Goal: Information Seeking & Learning: Learn about a topic

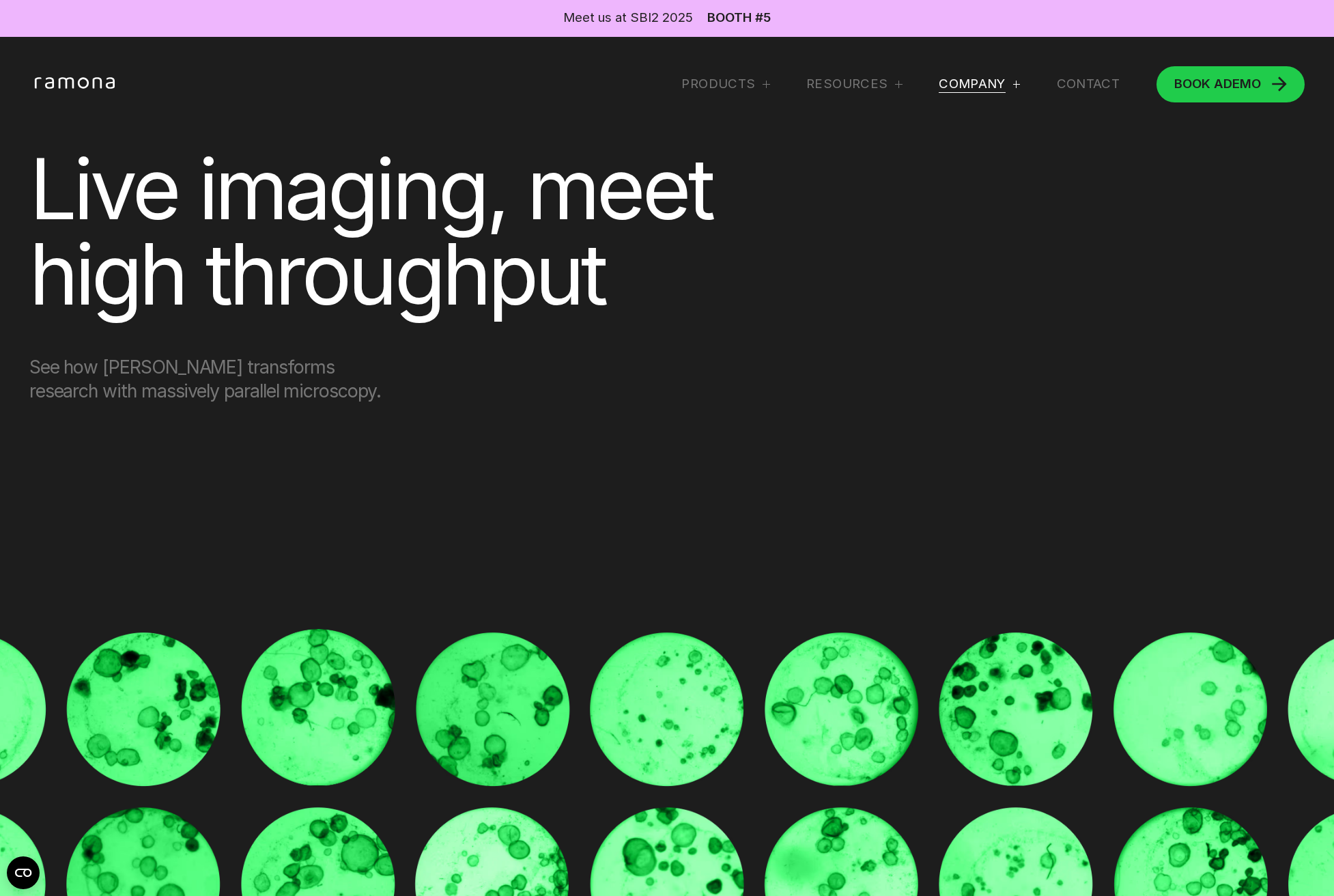
click at [967, 76] on div "Company" at bounding box center [972, 83] width 67 height 16
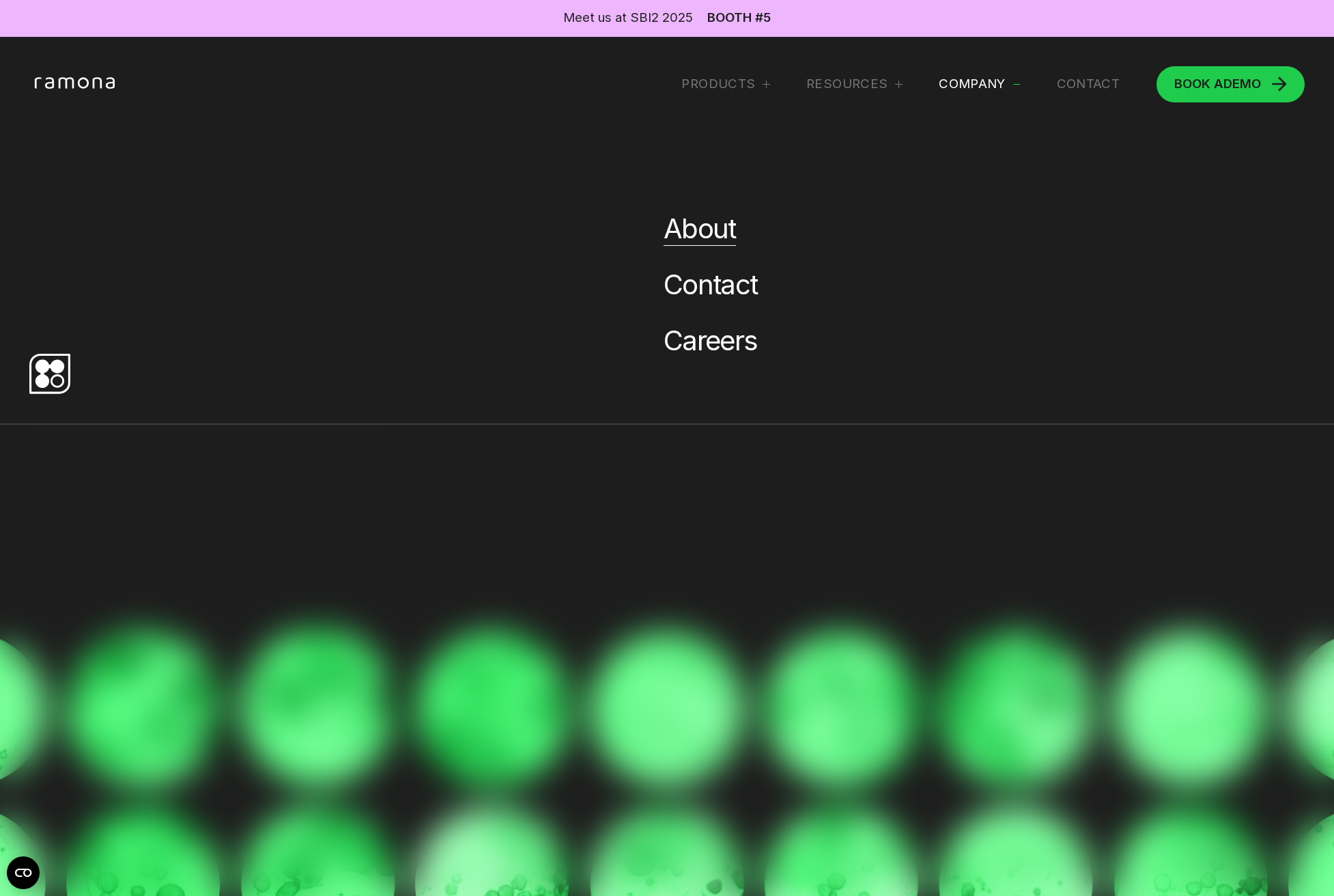
click at [695, 227] on link "About" at bounding box center [699, 229] width 73 height 34
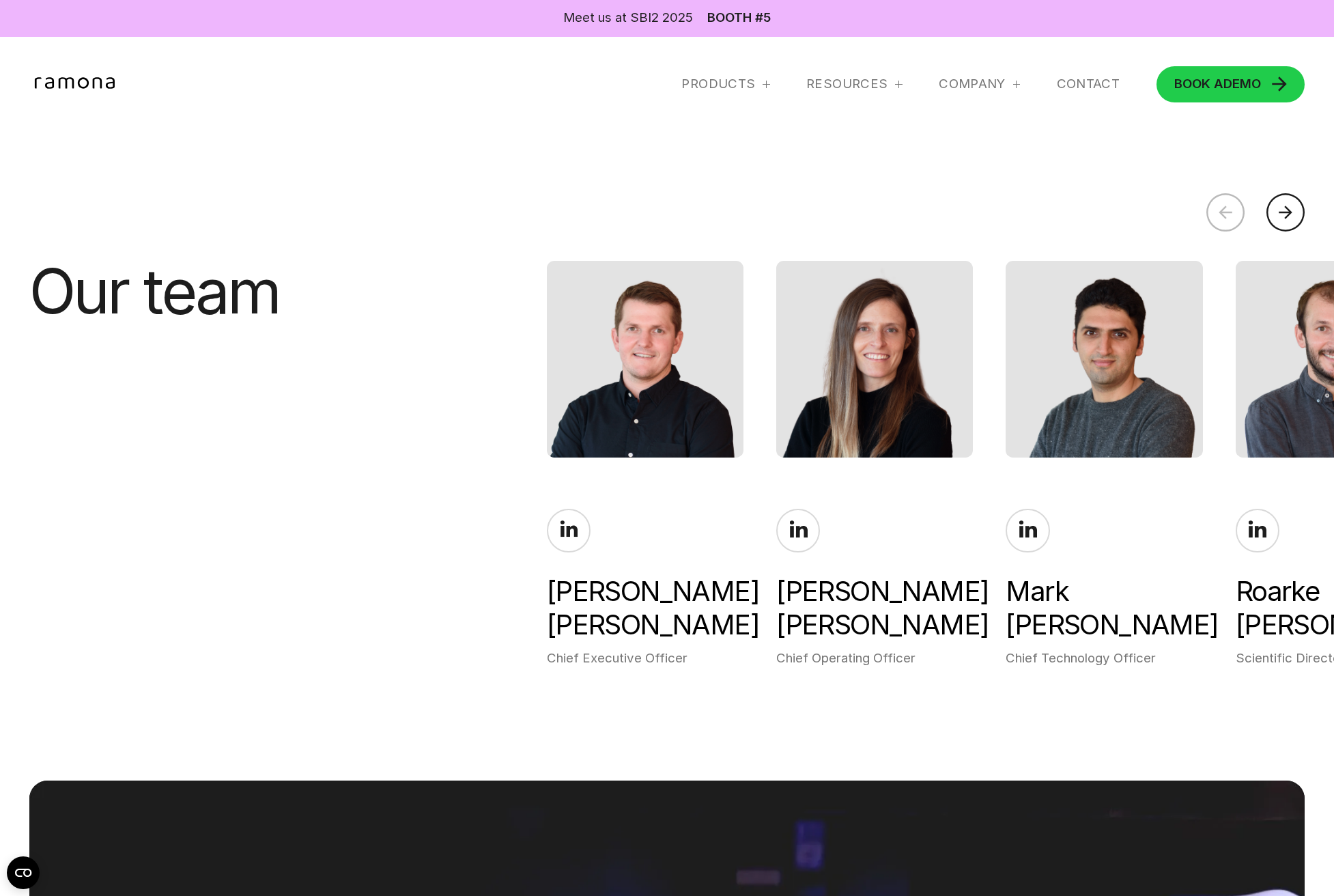
scroll to position [3686, 0]
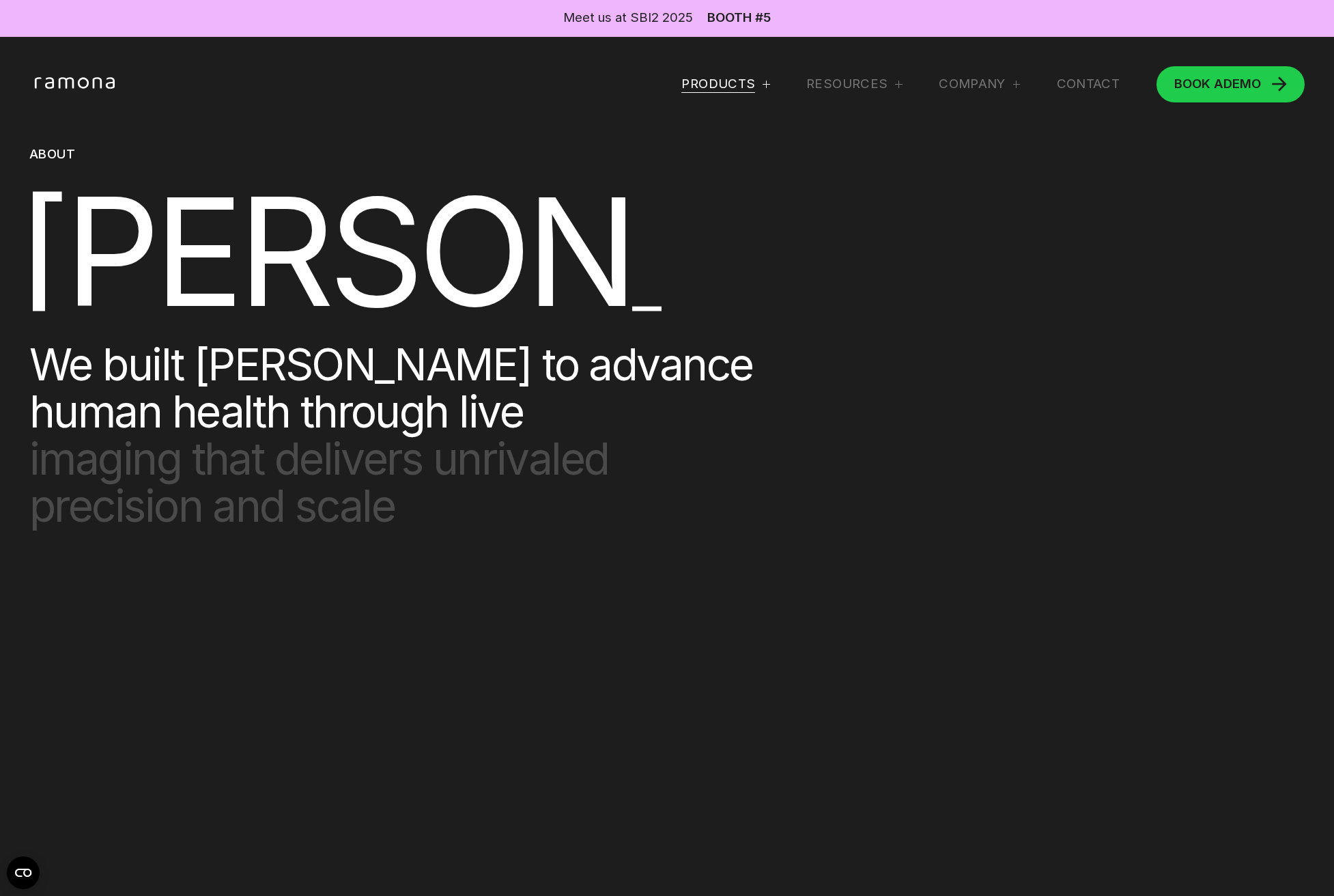
click at [710, 83] on div "Products" at bounding box center [718, 83] width 73 height 16
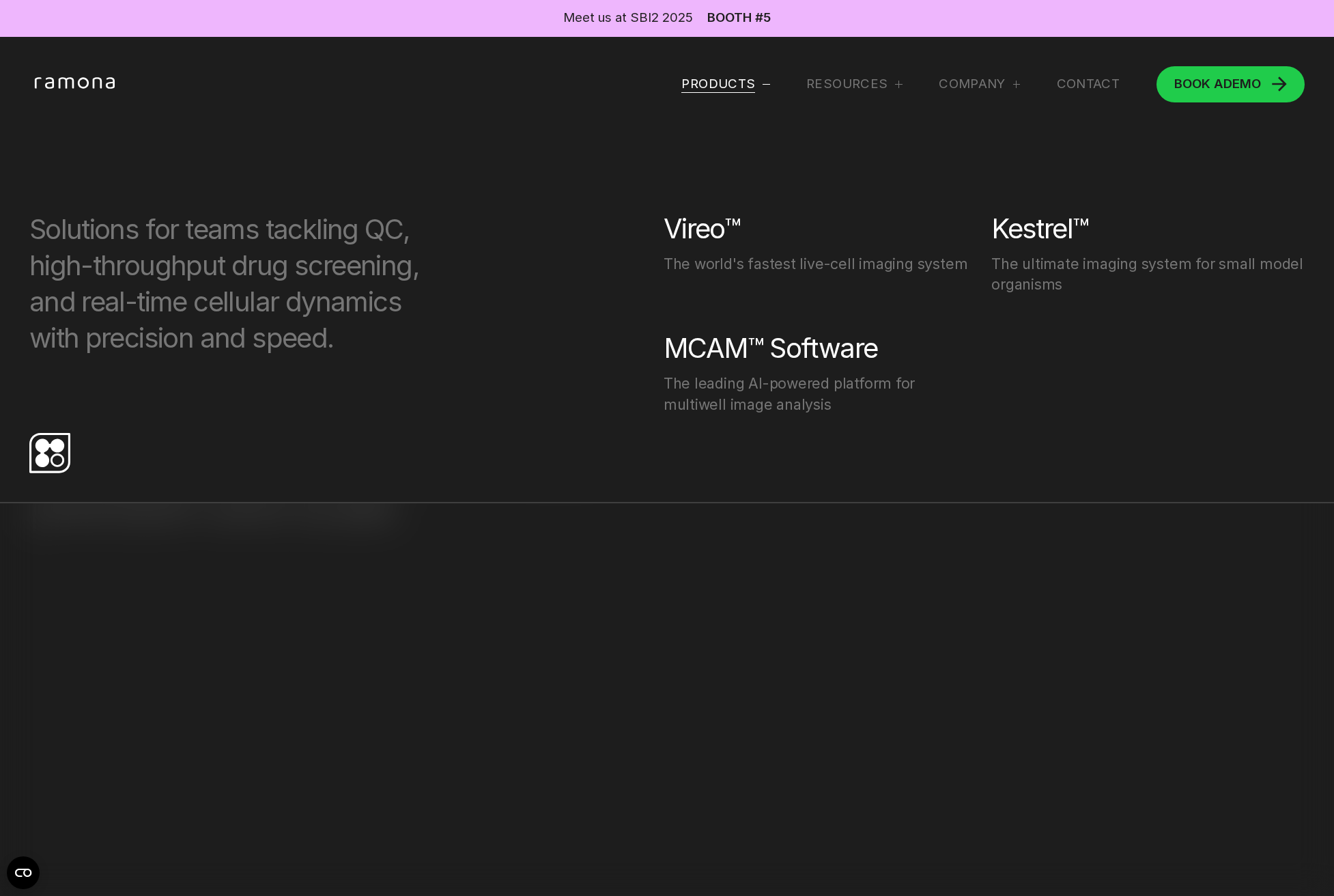
scroll to position [956, 0]
click at [729, 78] on div "Products" at bounding box center [718, 83] width 73 height 16
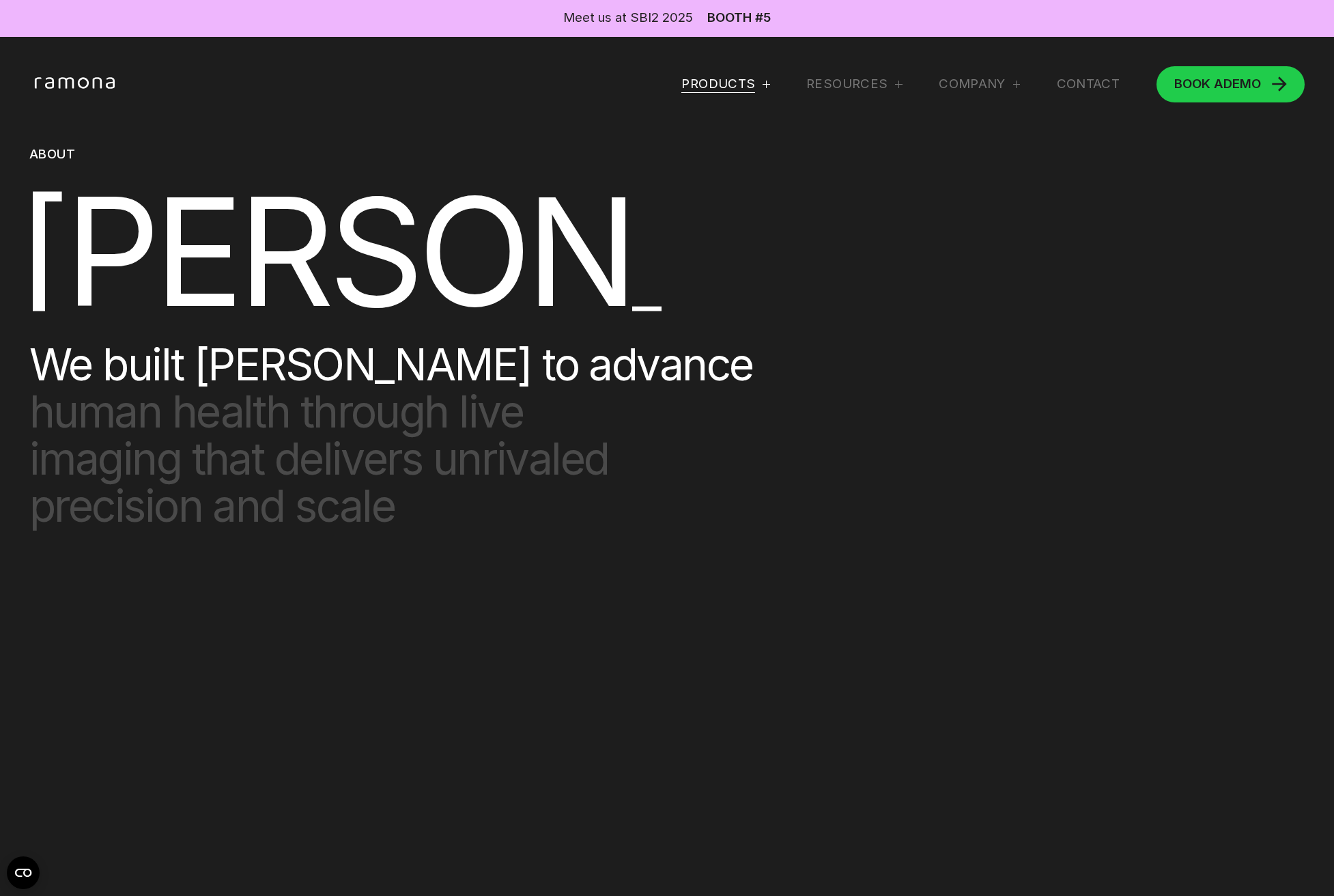
click at [722, 80] on div "Products" at bounding box center [718, 83] width 73 height 16
